Goal: Task Accomplishment & Management: Manage account settings

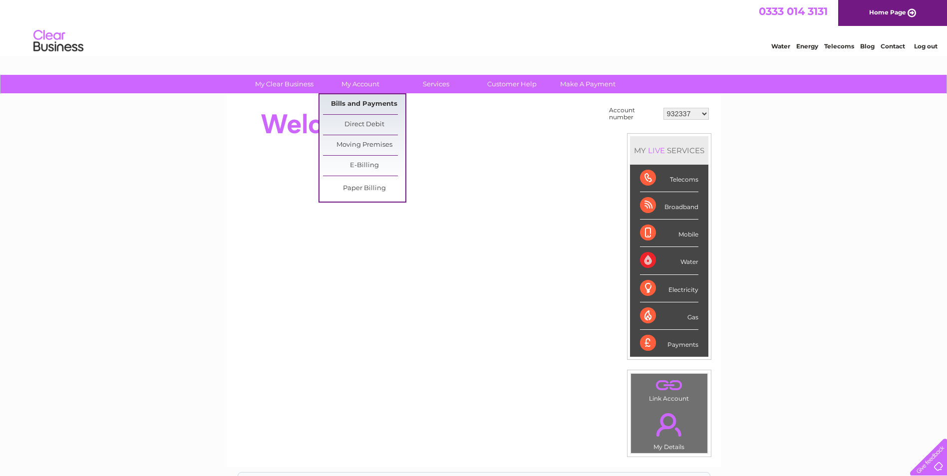
click at [362, 106] on link "Bills and Payments" at bounding box center [364, 104] width 82 height 20
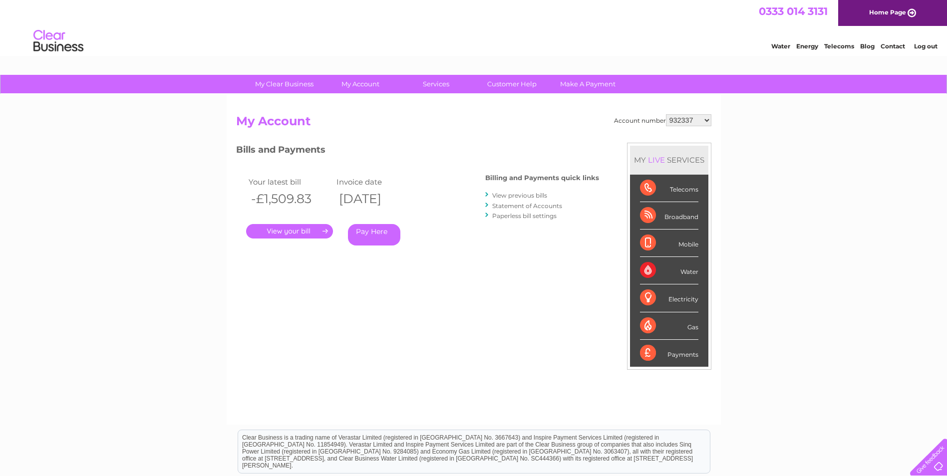
click at [698, 121] on select "932337 952419 954067 954068 954069 954070 30293087" at bounding box center [688, 120] width 45 height 12
select select "30293087"
click at [666, 114] on select "932337 952419 954067 954068 954069 954070 30293087" at bounding box center [688, 120] width 45 height 12
click at [282, 231] on link "." at bounding box center [289, 231] width 87 height 14
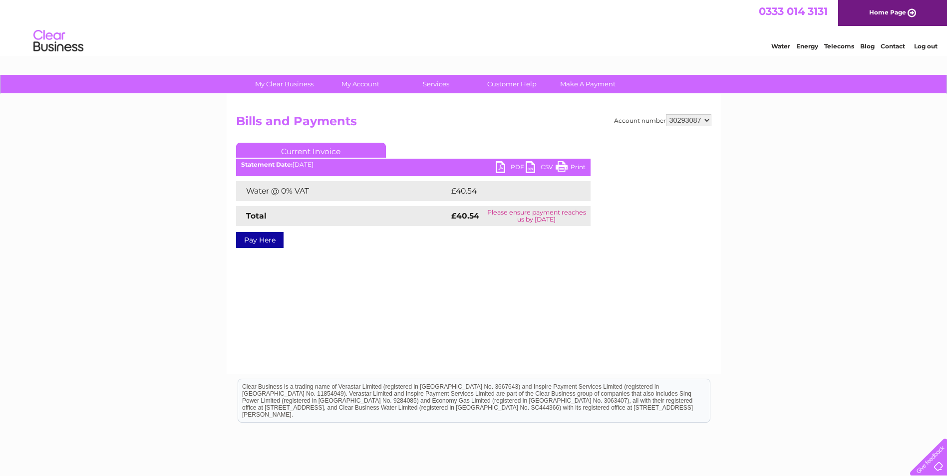
click at [505, 163] on link "PDF" at bounding box center [511, 168] width 30 height 14
